Goal: Use online tool/utility: Utilize a website feature to perform a specific function

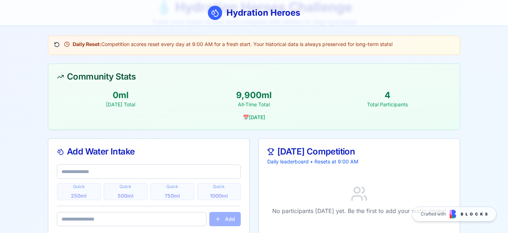
scroll to position [46, 0]
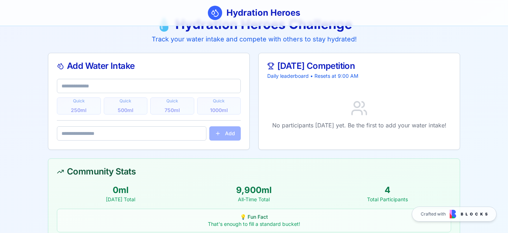
scroll to position [21, 0]
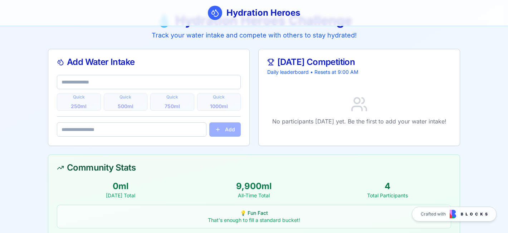
click at [103, 83] on input "text" at bounding box center [149, 82] width 184 height 14
type input "*"
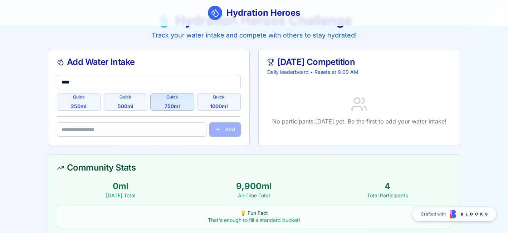
type input "****"
click at [171, 108] on span "750 ml" at bounding box center [171, 106] width 15 height 7
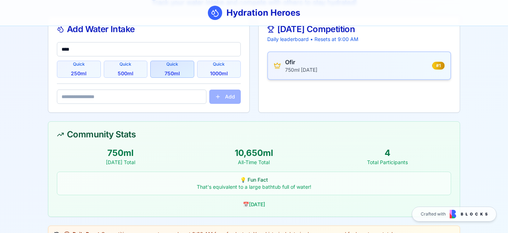
scroll to position [53, 0]
